Goal: Task Accomplishment & Management: Use online tool/utility

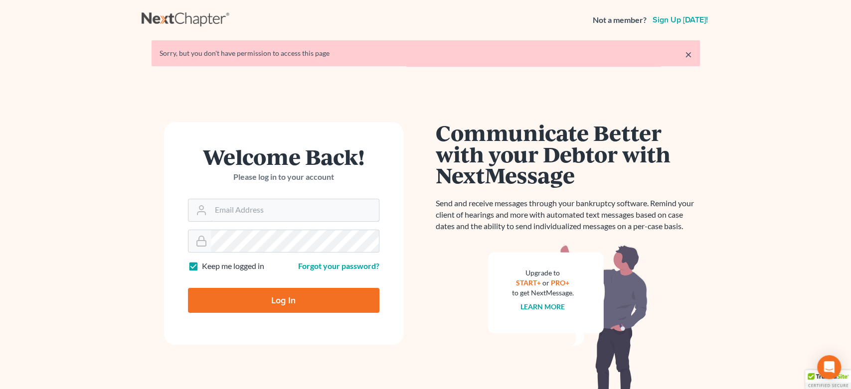
type input "[EMAIL_ADDRESS][DOMAIN_NAME]"
drag, startPoint x: 244, startPoint y: 294, endPoint x: 240, endPoint y: 288, distance: 6.5
click at [244, 294] on input "Log In" at bounding box center [283, 300] width 191 height 25
type input "Thinking..."
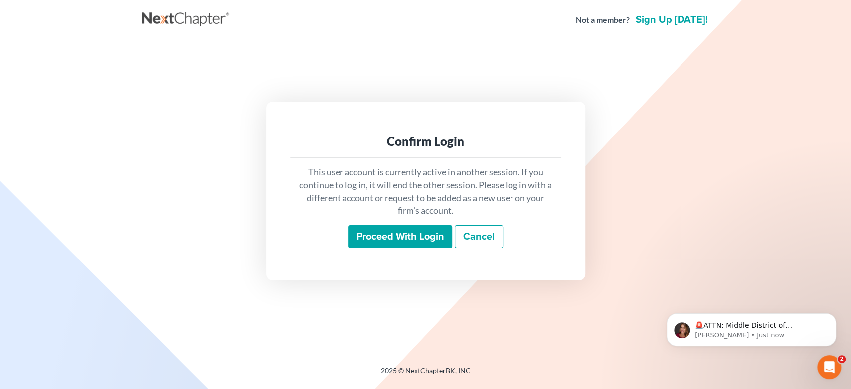
drag, startPoint x: 429, startPoint y: 251, endPoint x: 429, endPoint y: 243, distance: 7.5
click at [429, 244] on div "This user account is currently active in another session. If you continue to lo…" at bounding box center [425, 207] width 271 height 98
click at [429, 232] on input "Proceed with login" at bounding box center [400, 236] width 104 height 23
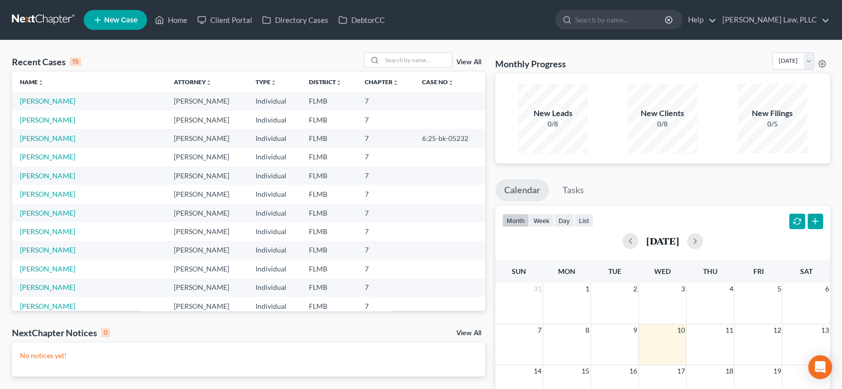
click at [472, 336] on link "View All" at bounding box center [468, 333] width 25 height 7
